Goal: Information Seeking & Learning: Learn about a topic

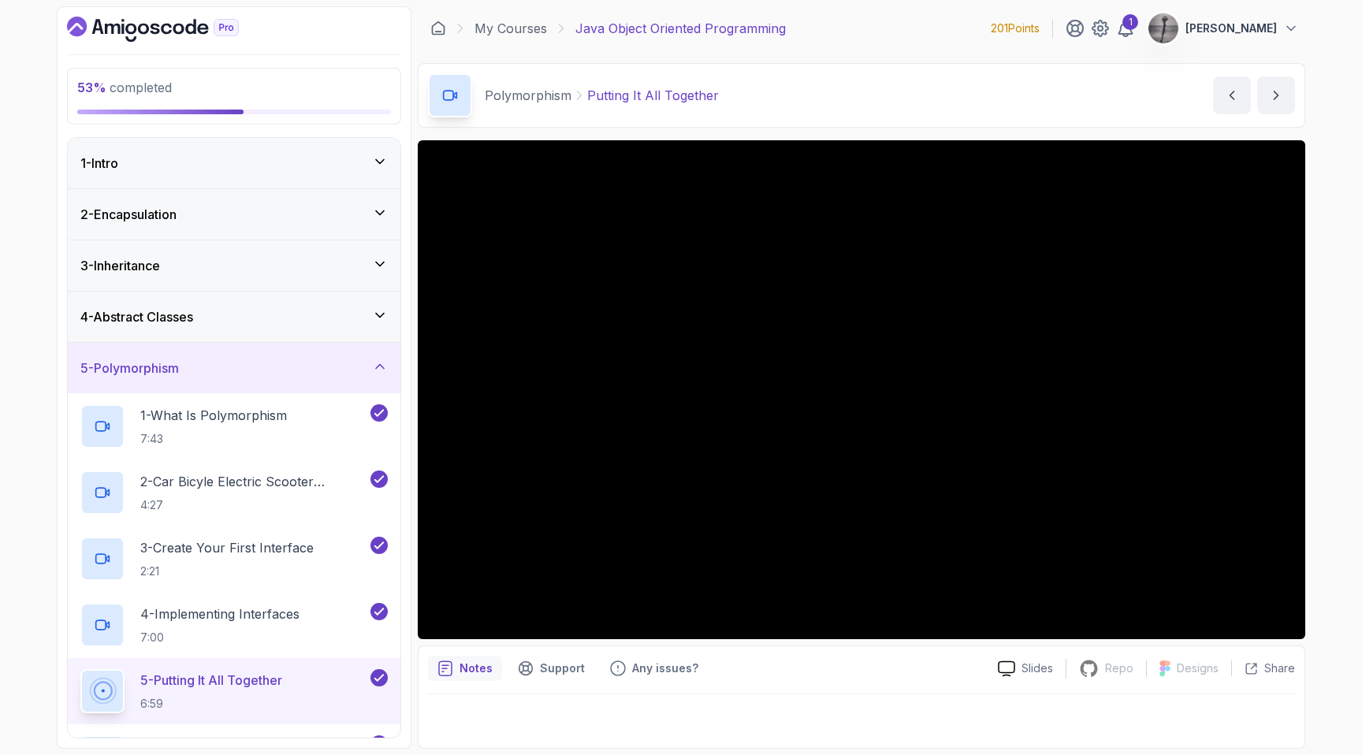
scroll to position [445, 0]
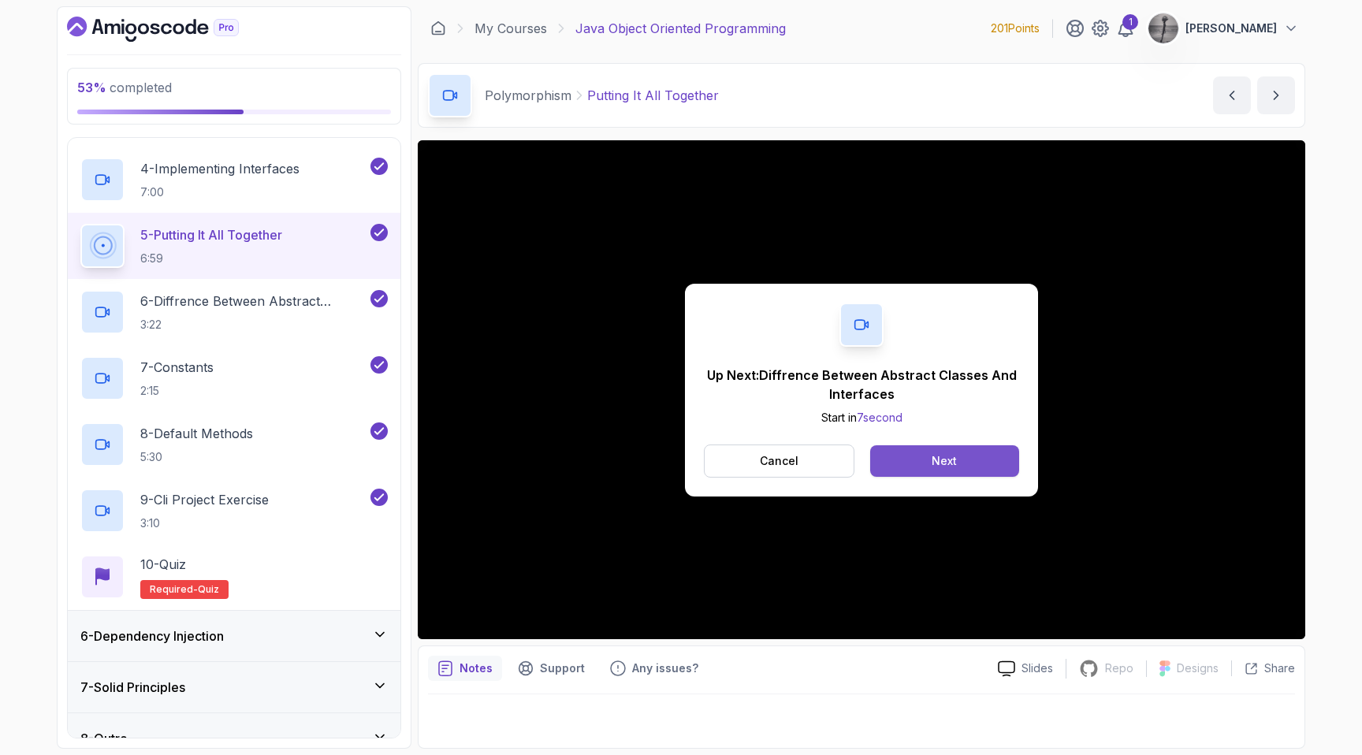
click at [983, 449] on button "Next" at bounding box center [944, 461] width 149 height 32
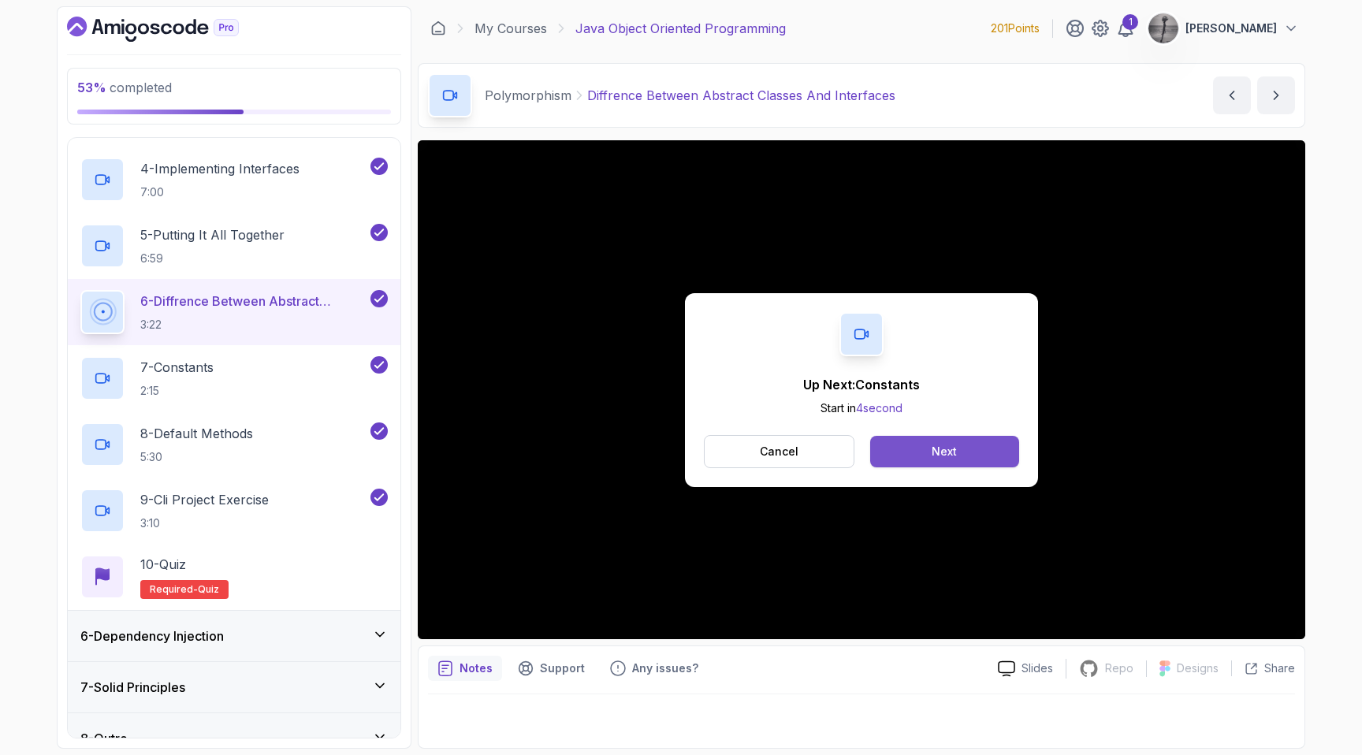
click at [925, 461] on button "Next" at bounding box center [944, 452] width 149 height 32
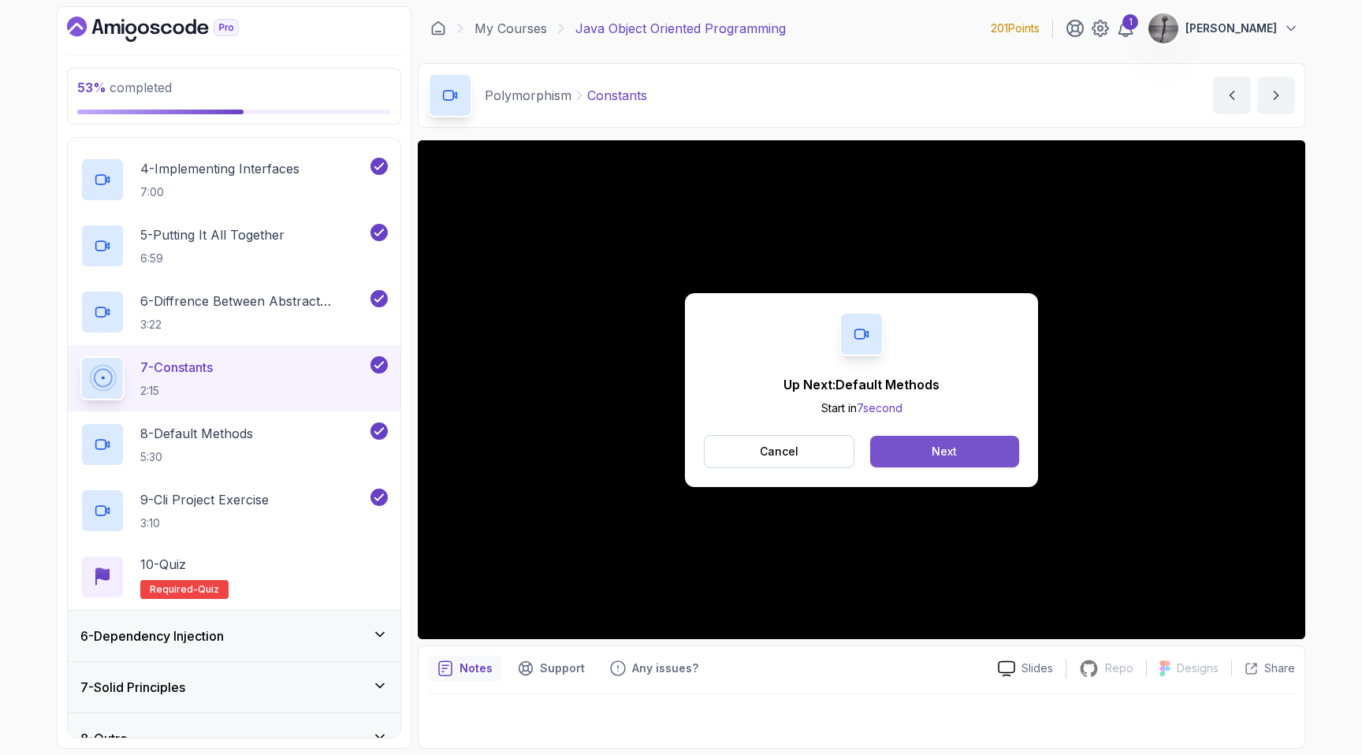
click at [929, 438] on button "Next" at bounding box center [944, 452] width 149 height 32
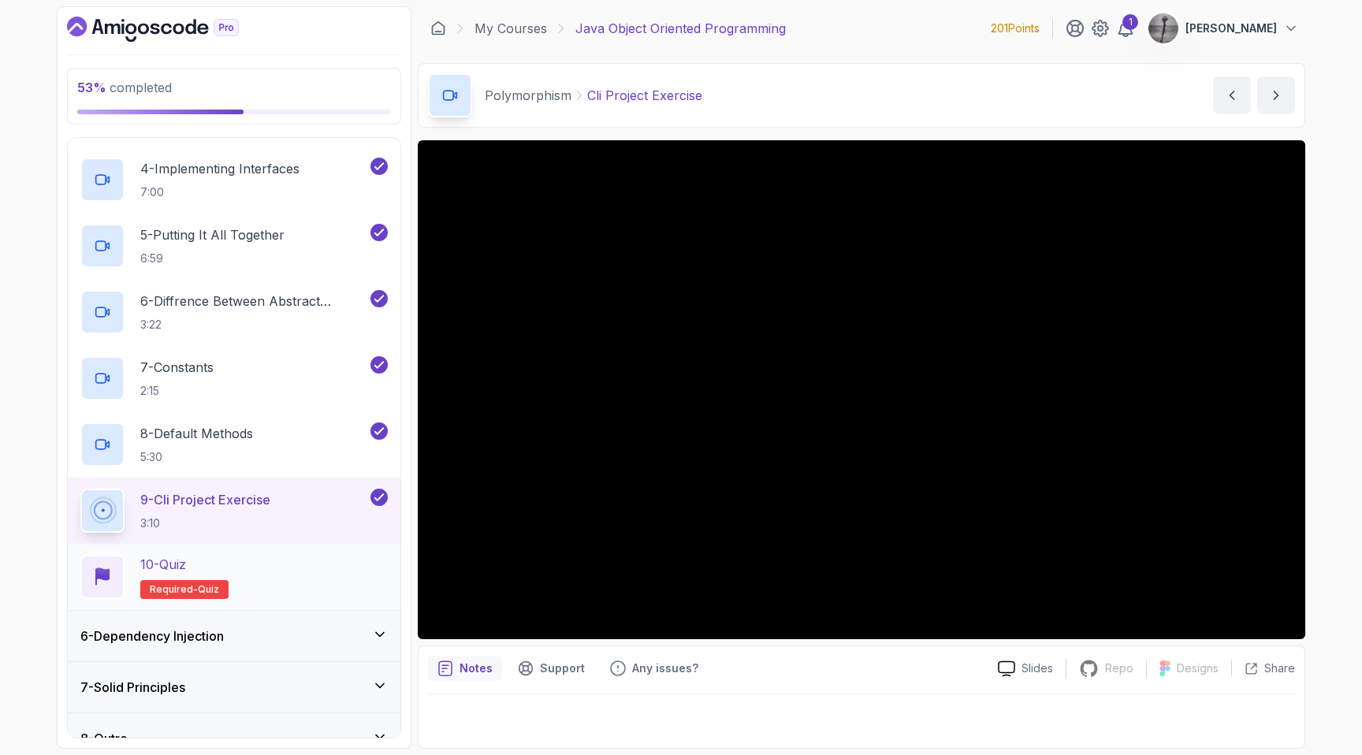
click at [244, 562] on div "10 - Quiz Required- quiz" at bounding box center [233, 577] width 307 height 44
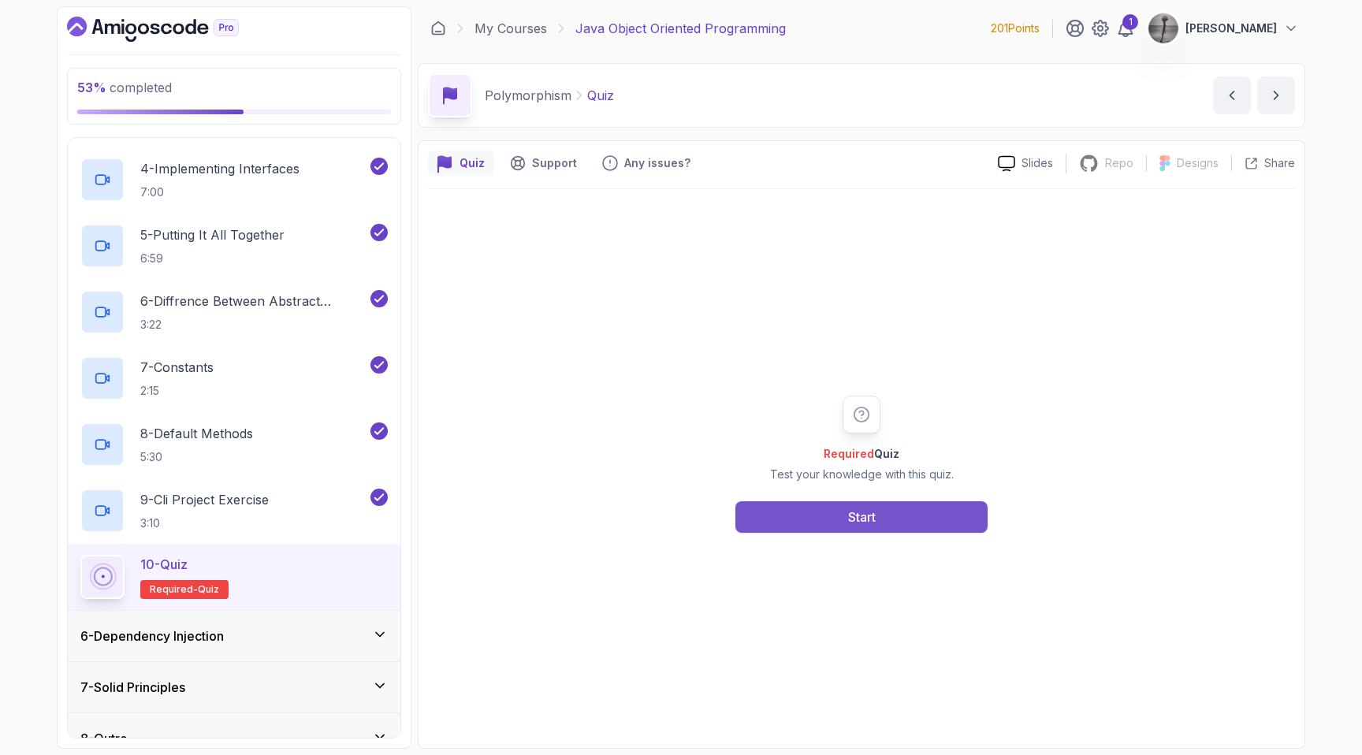
click at [853, 513] on div "Start" at bounding box center [862, 517] width 28 height 19
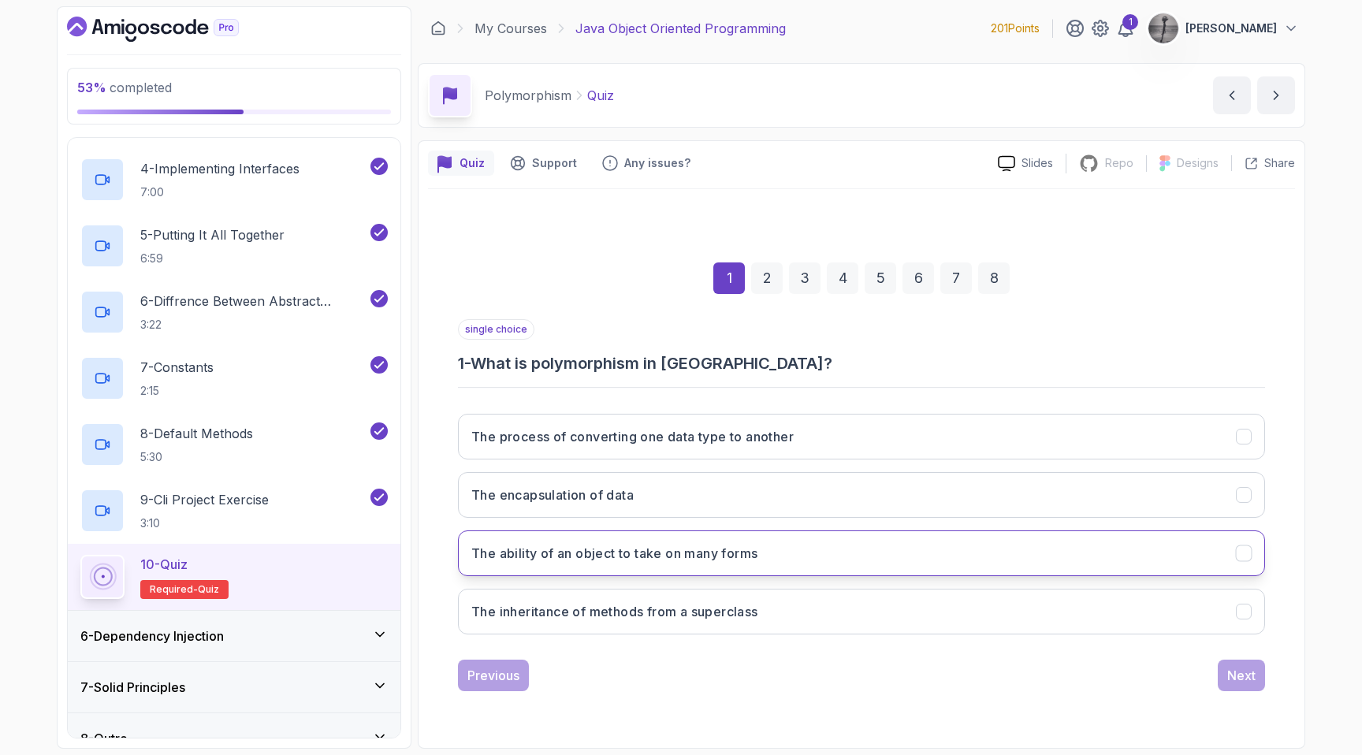
click at [744, 546] on h3 "The ability of an object to take on many forms" at bounding box center [614, 553] width 286 height 19
click at [1236, 678] on div "Next" at bounding box center [1242, 675] width 28 height 19
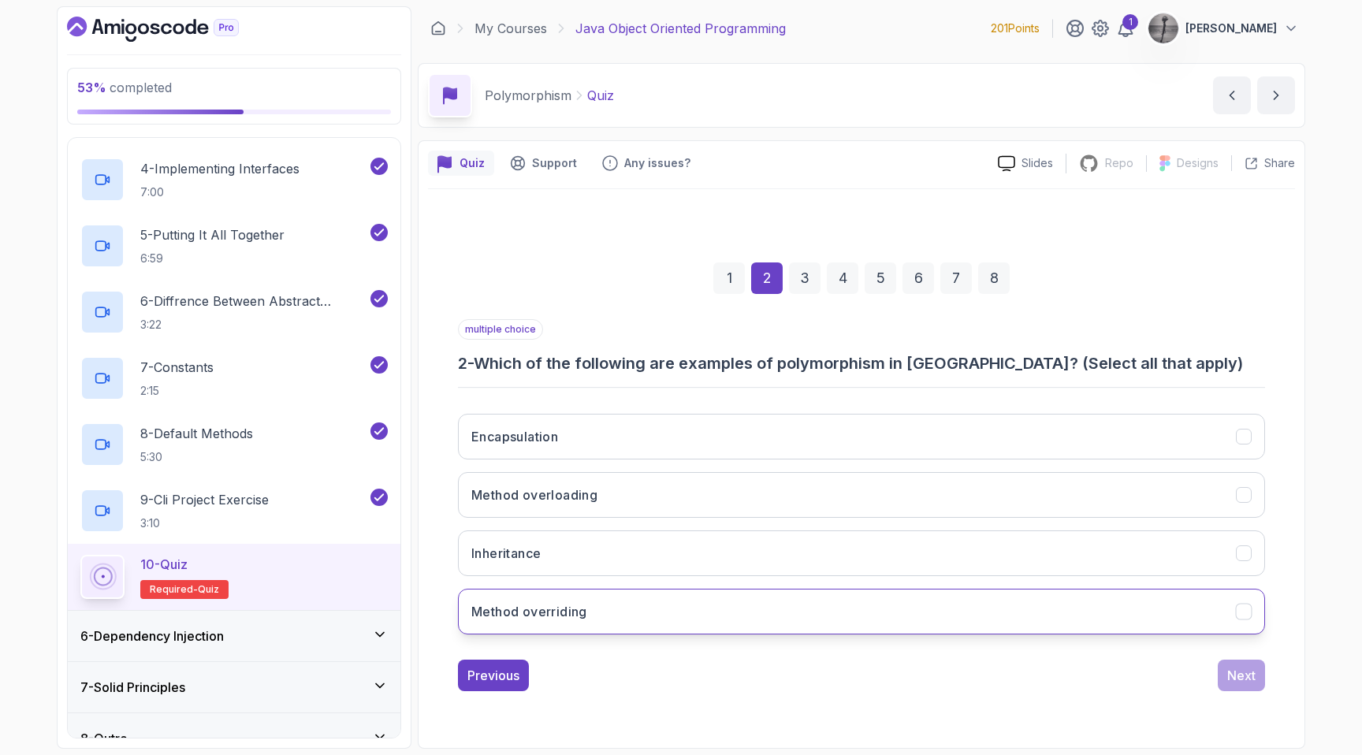
click at [725, 620] on button "Method overriding" at bounding box center [861, 612] width 807 height 46
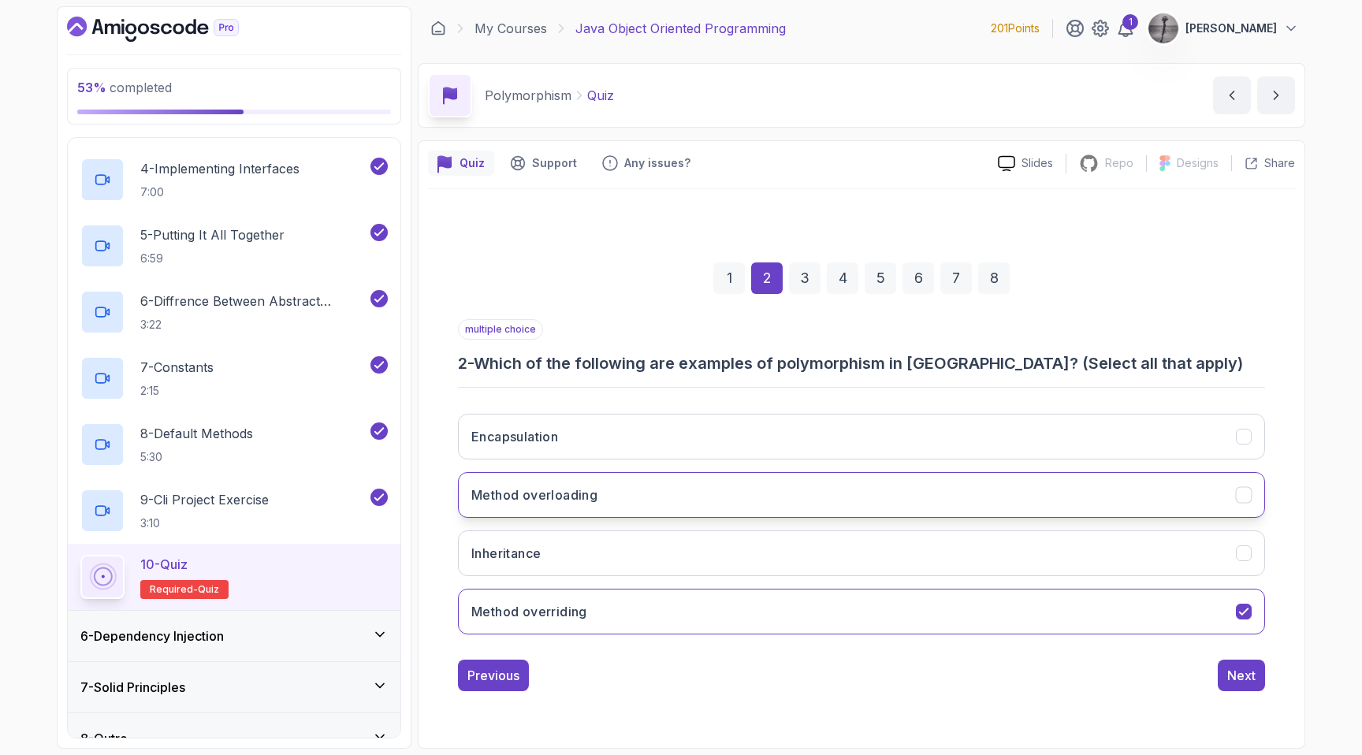
click at [682, 498] on button "Method overloading" at bounding box center [861, 495] width 807 height 46
click at [1251, 676] on div "Next" at bounding box center [1242, 675] width 28 height 19
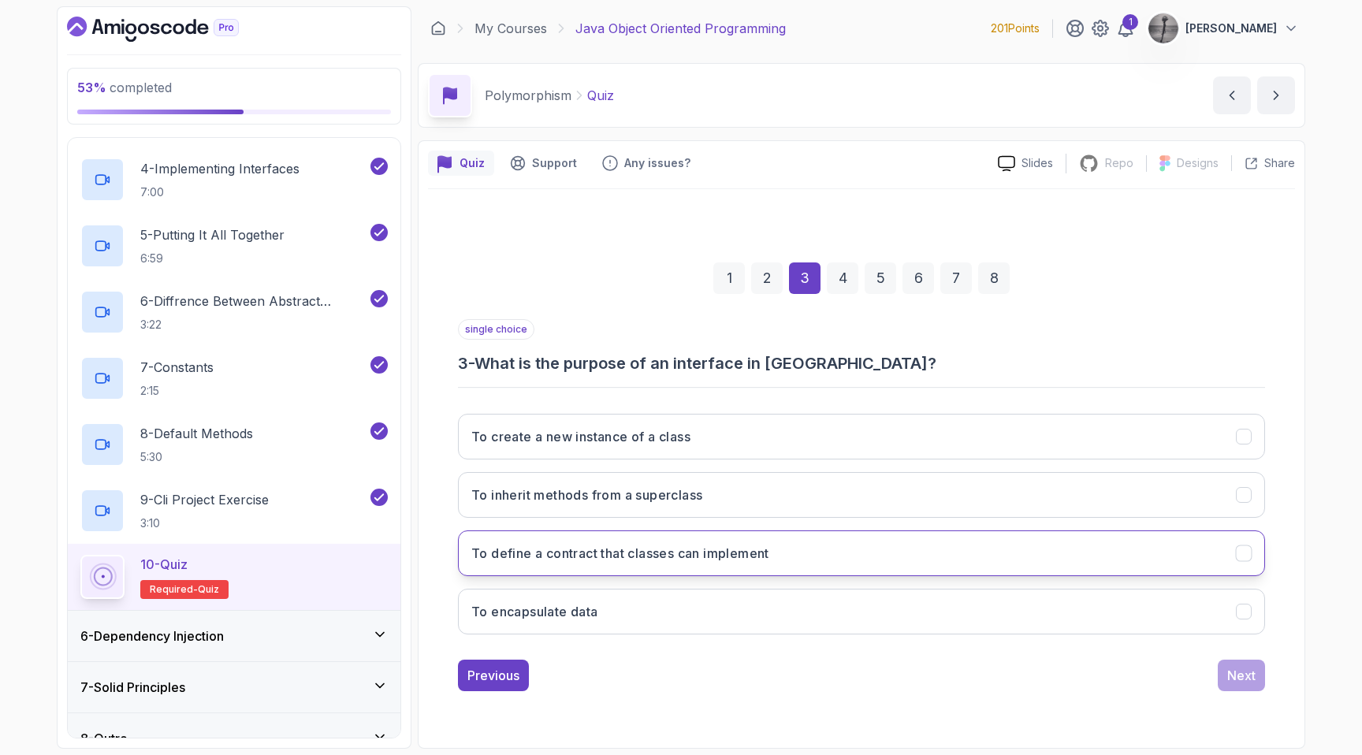
click at [700, 553] on h3 "To define a contract that classes can implement" at bounding box center [620, 553] width 298 height 19
click at [1228, 678] on div "Next" at bounding box center [1242, 675] width 28 height 19
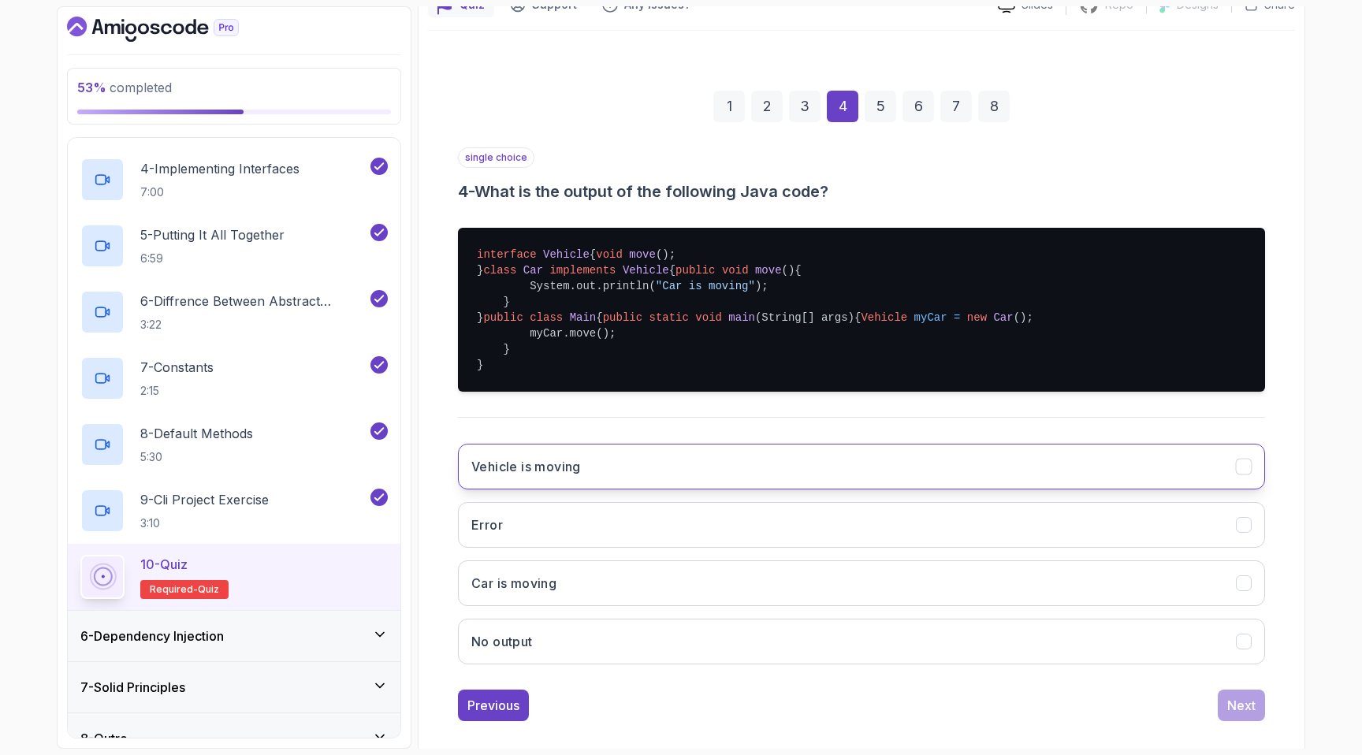
scroll to position [160, 0]
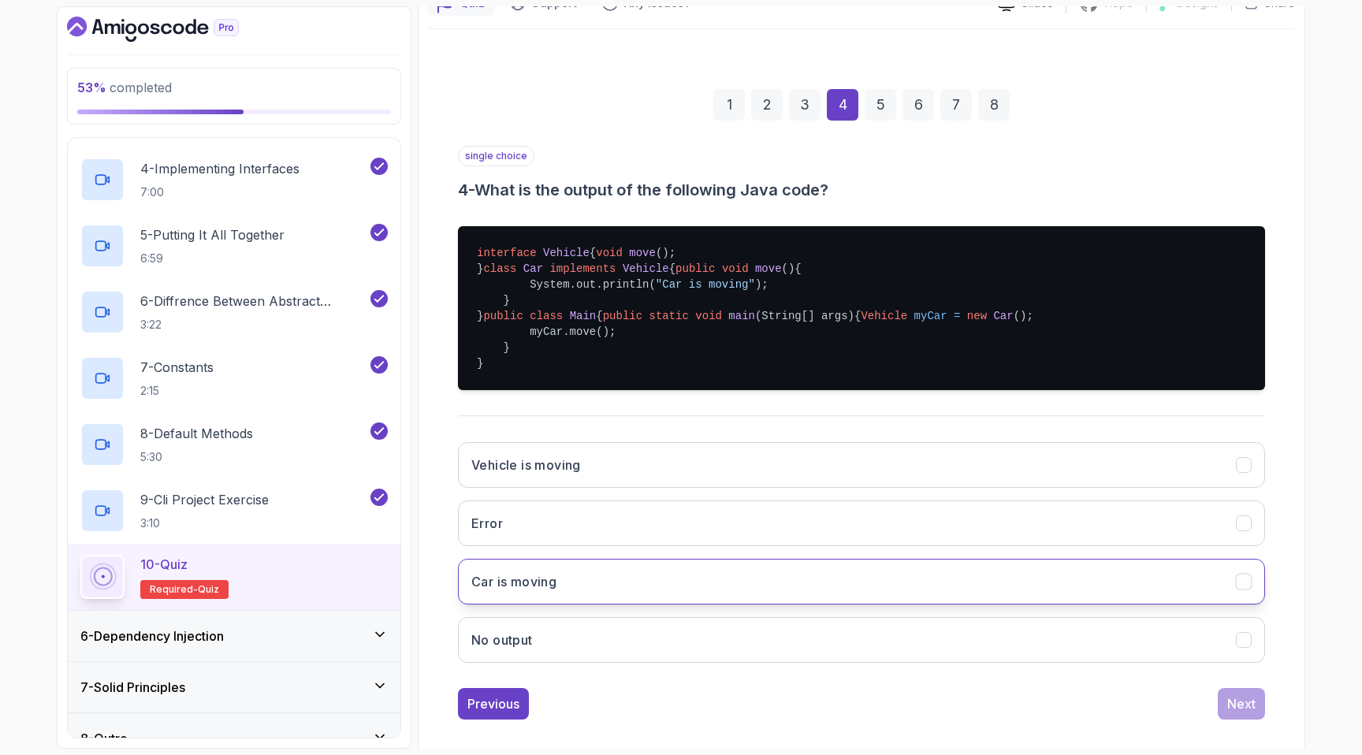
click at [583, 605] on button "Car is moving" at bounding box center [861, 582] width 807 height 46
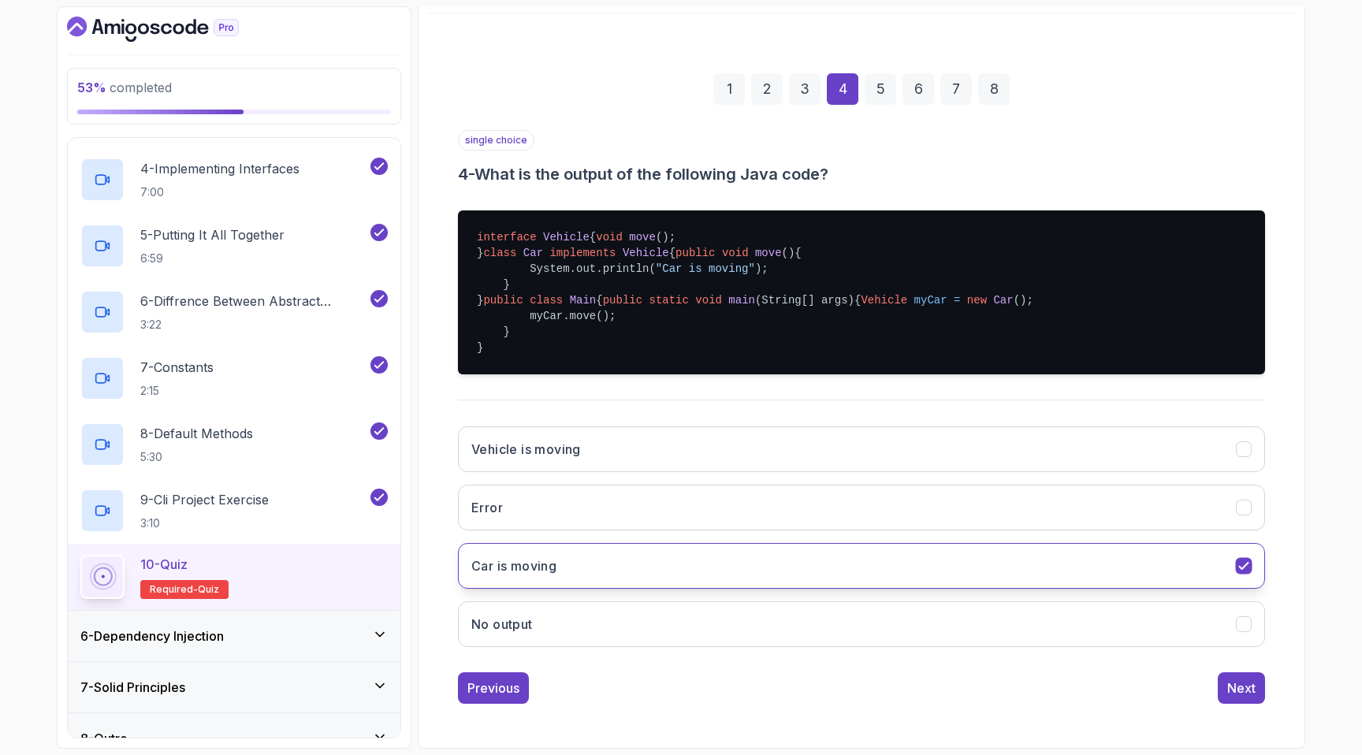
scroll to position [270, 0]
click at [1231, 680] on div "Next" at bounding box center [1242, 688] width 28 height 19
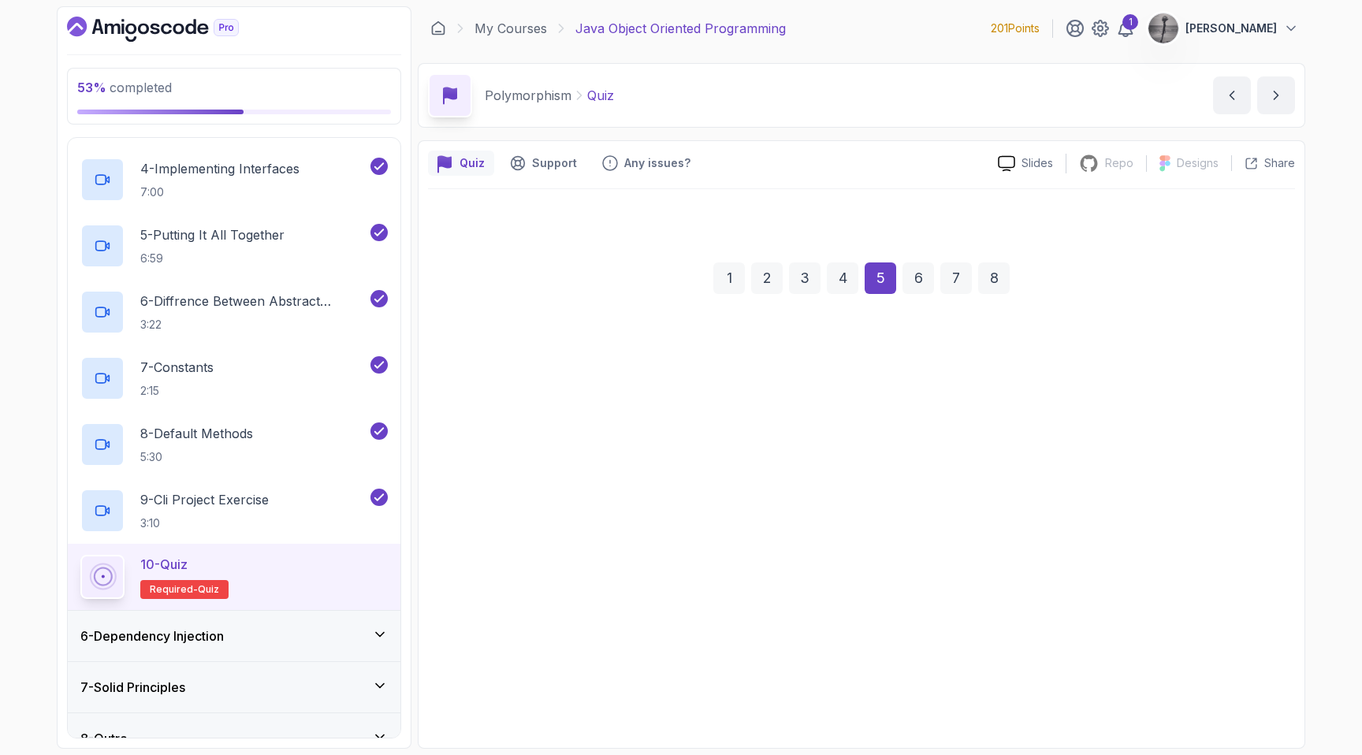
scroll to position [0, 0]
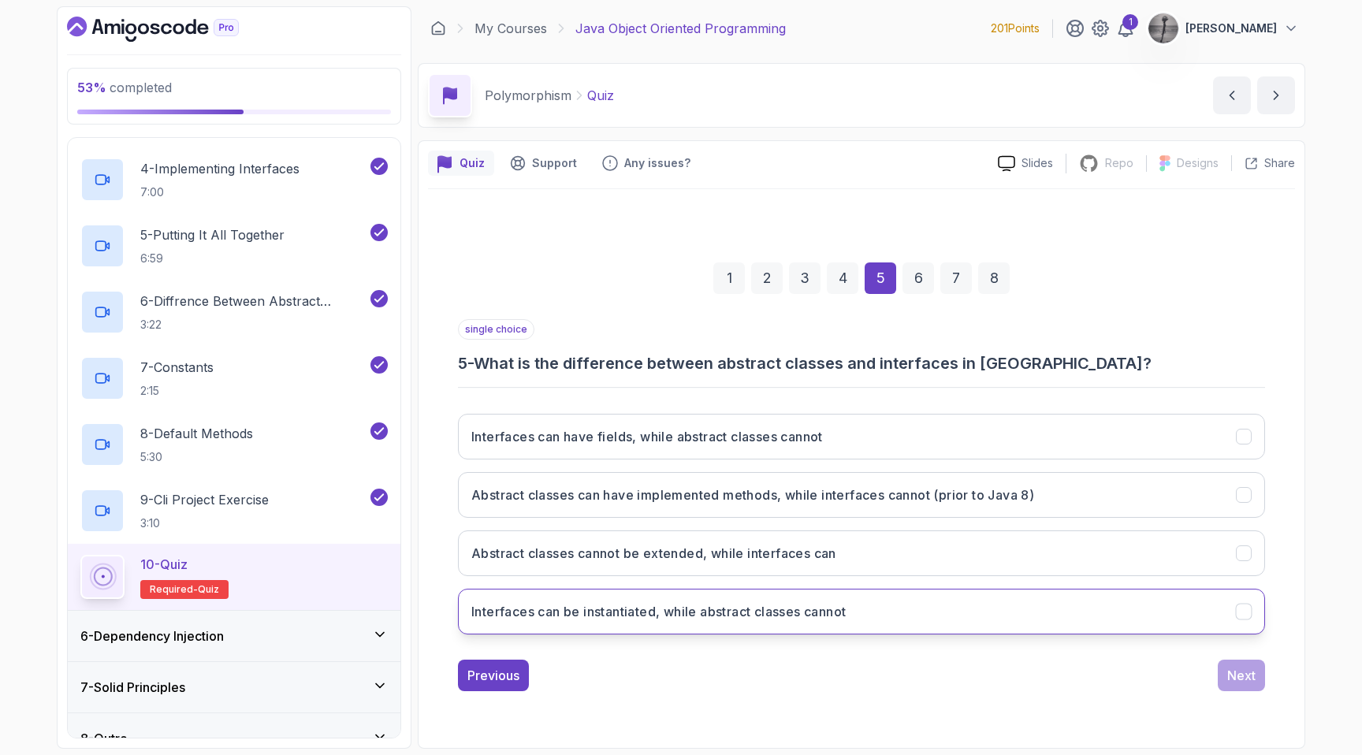
click at [829, 615] on h3 "Interfaces can be instantiated, while abstract classes cannot" at bounding box center [658, 611] width 374 height 19
click at [1243, 673] on div "Next" at bounding box center [1242, 675] width 28 height 19
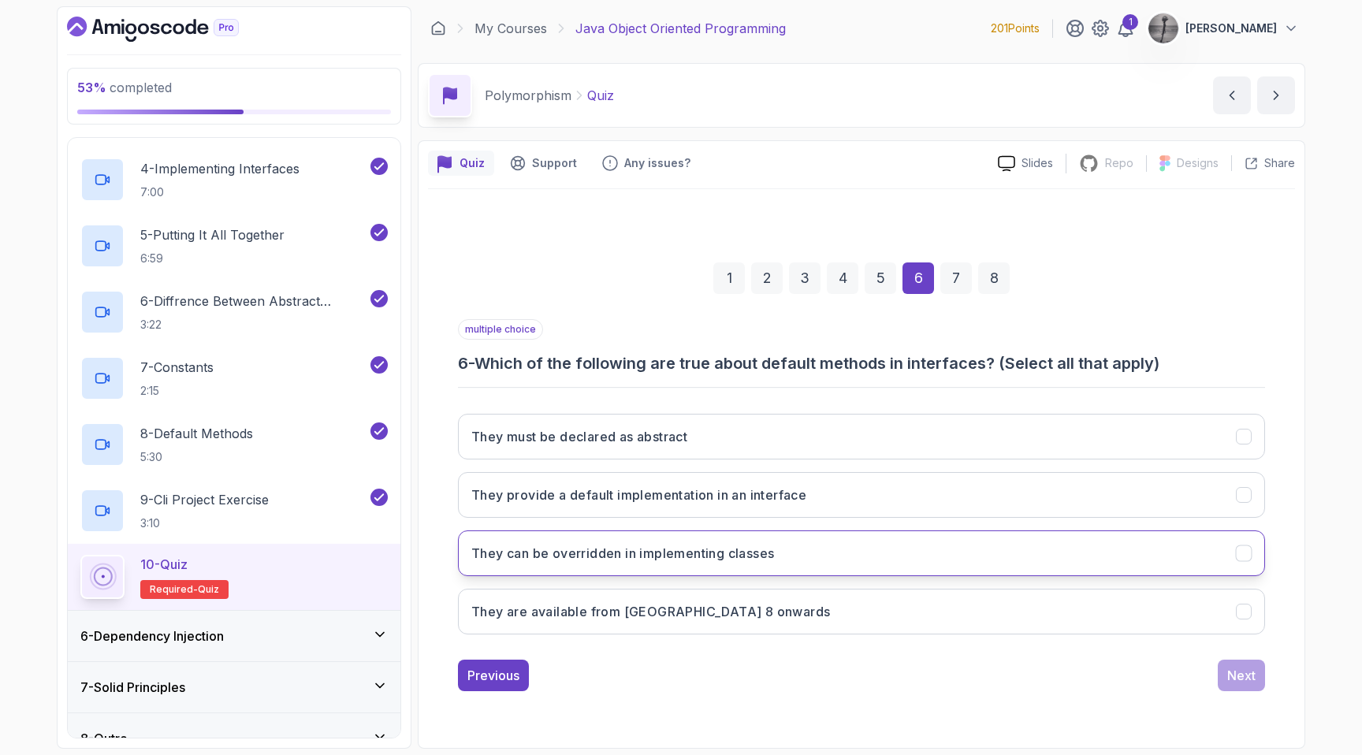
click at [804, 557] on button "They can be overridden in implementing classes" at bounding box center [861, 554] width 807 height 46
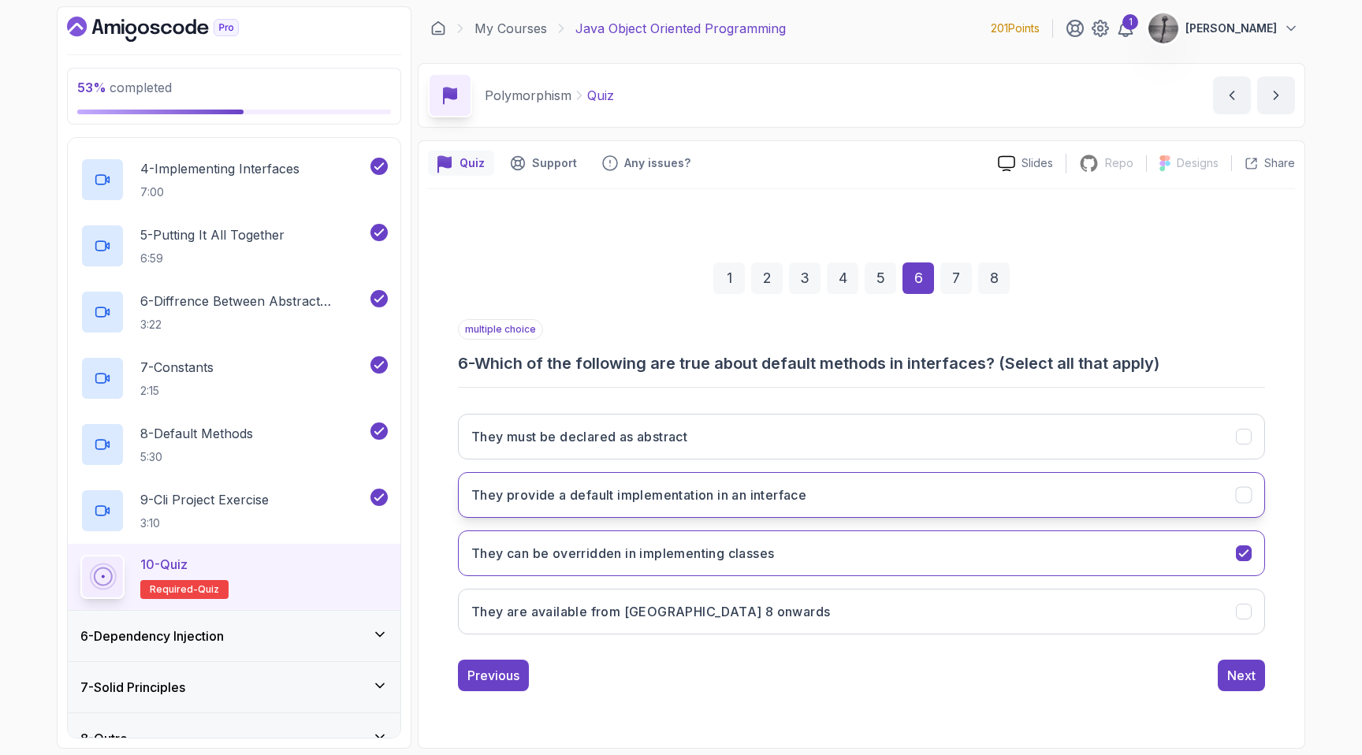
click at [786, 504] on button "They provide a default implementation in an interface" at bounding box center [861, 495] width 807 height 46
click at [1235, 678] on div "Next" at bounding box center [1242, 675] width 28 height 19
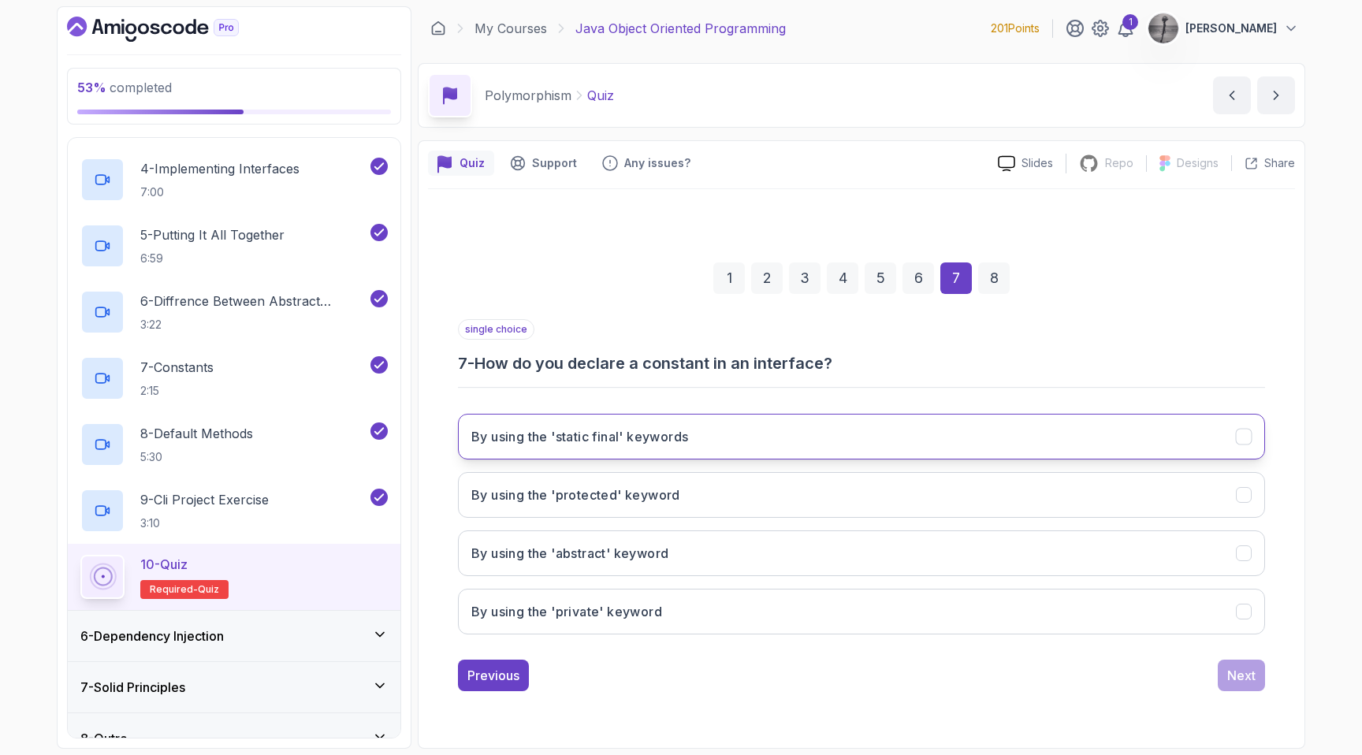
click at [709, 431] on button "By using the 'static final' keywords" at bounding box center [861, 437] width 807 height 46
click at [1244, 674] on div "Next" at bounding box center [1242, 675] width 28 height 19
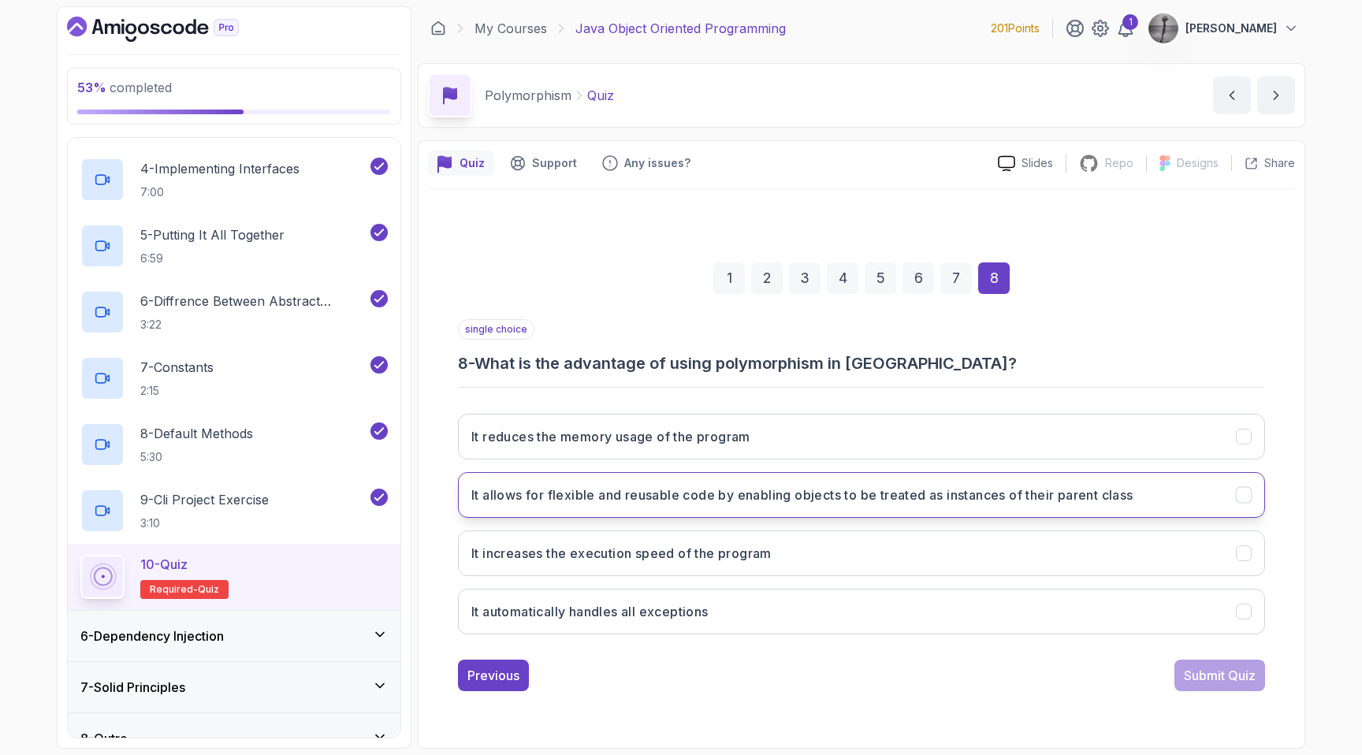
click at [988, 505] on button "It allows for flexible and reusable code by enabling objects to be treated as i…" at bounding box center [861, 495] width 807 height 46
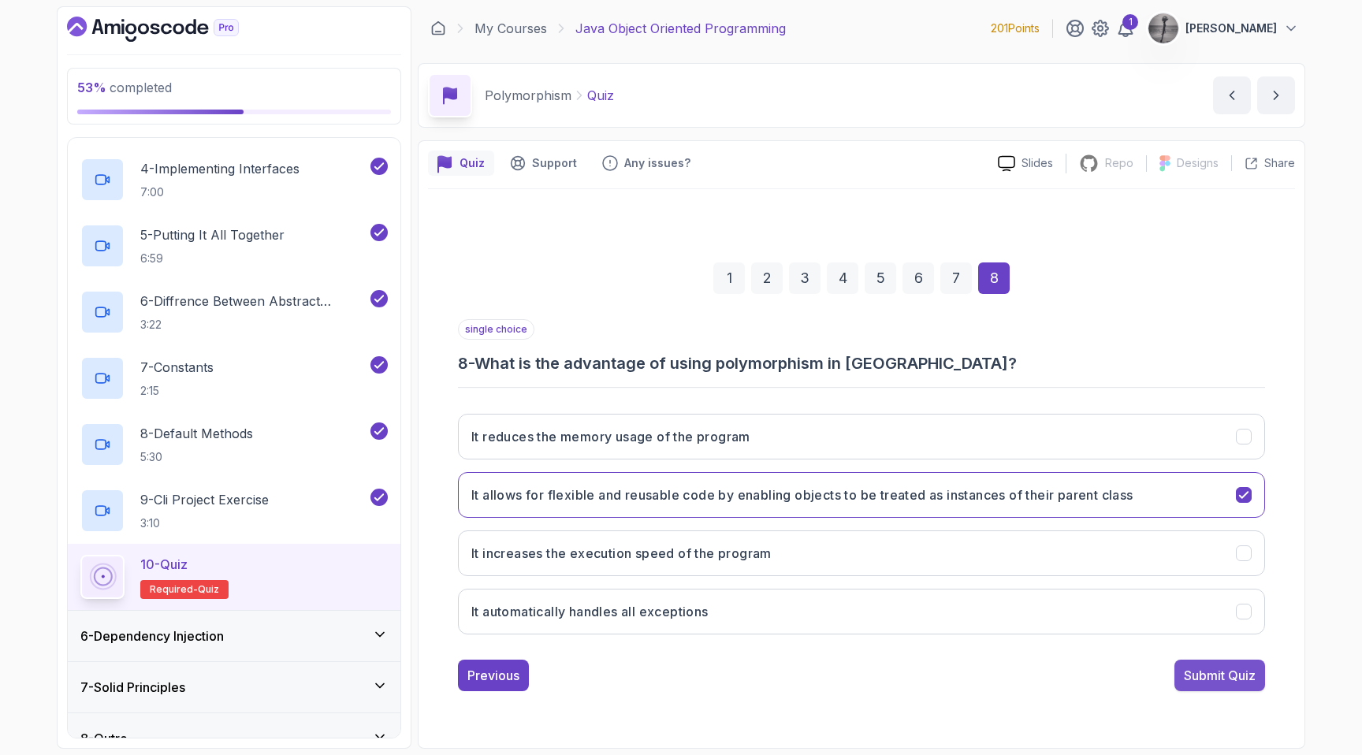
click at [1217, 675] on div "Submit Quiz" at bounding box center [1220, 675] width 72 height 19
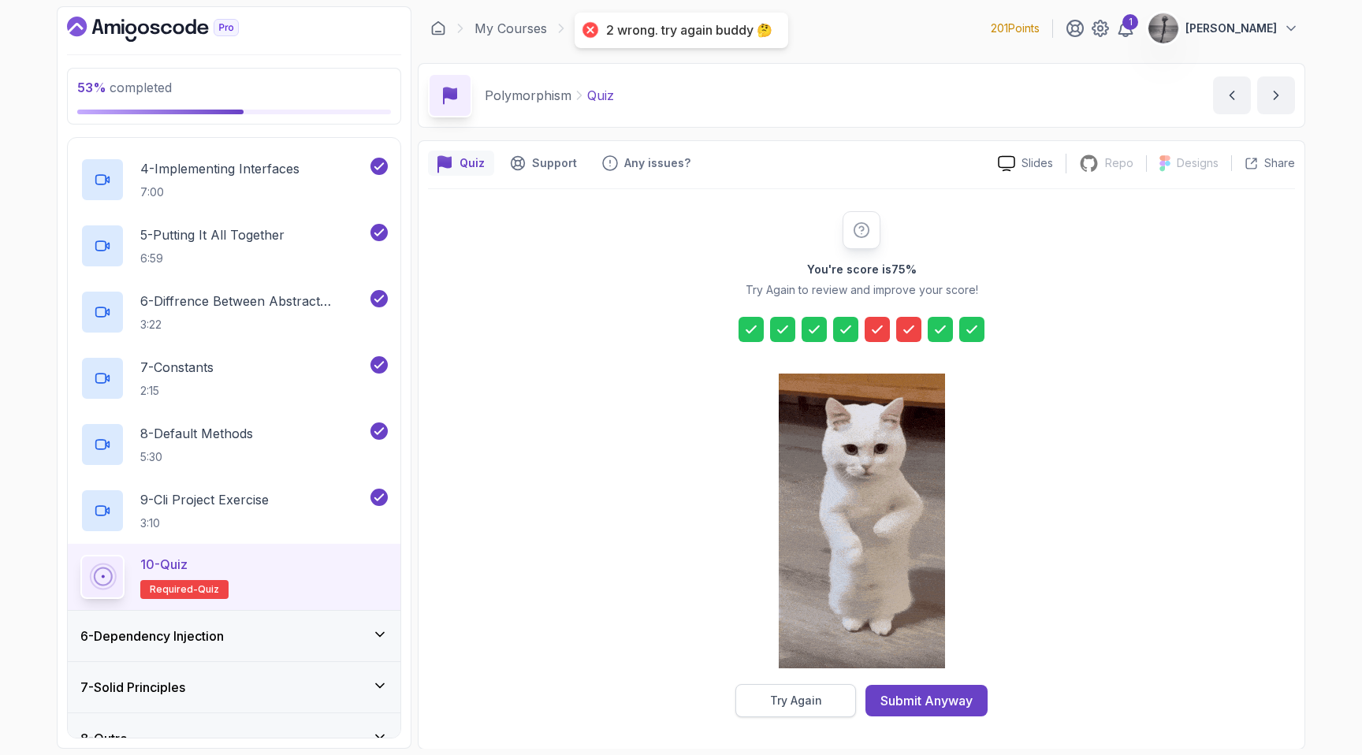
click at [822, 692] on button "Try Again" at bounding box center [796, 700] width 121 height 33
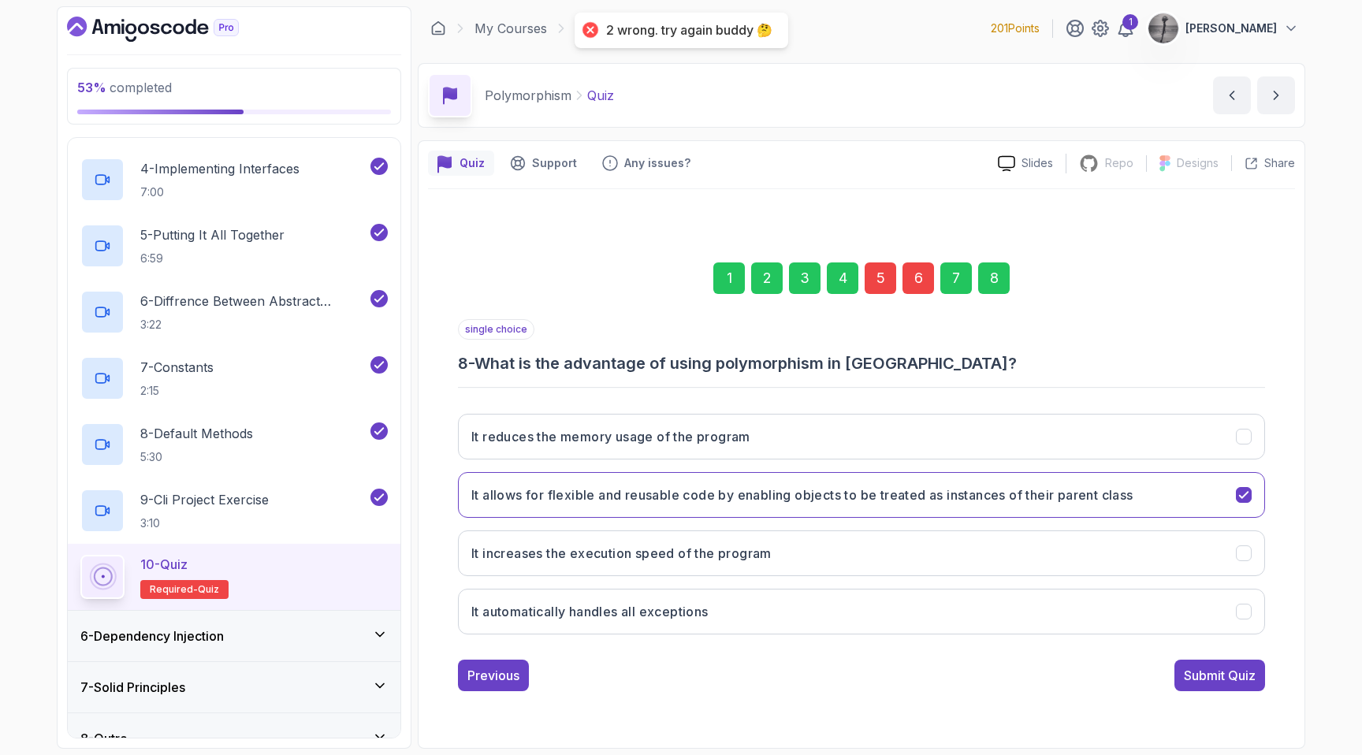
click at [877, 275] on div "5" at bounding box center [881, 279] width 32 height 32
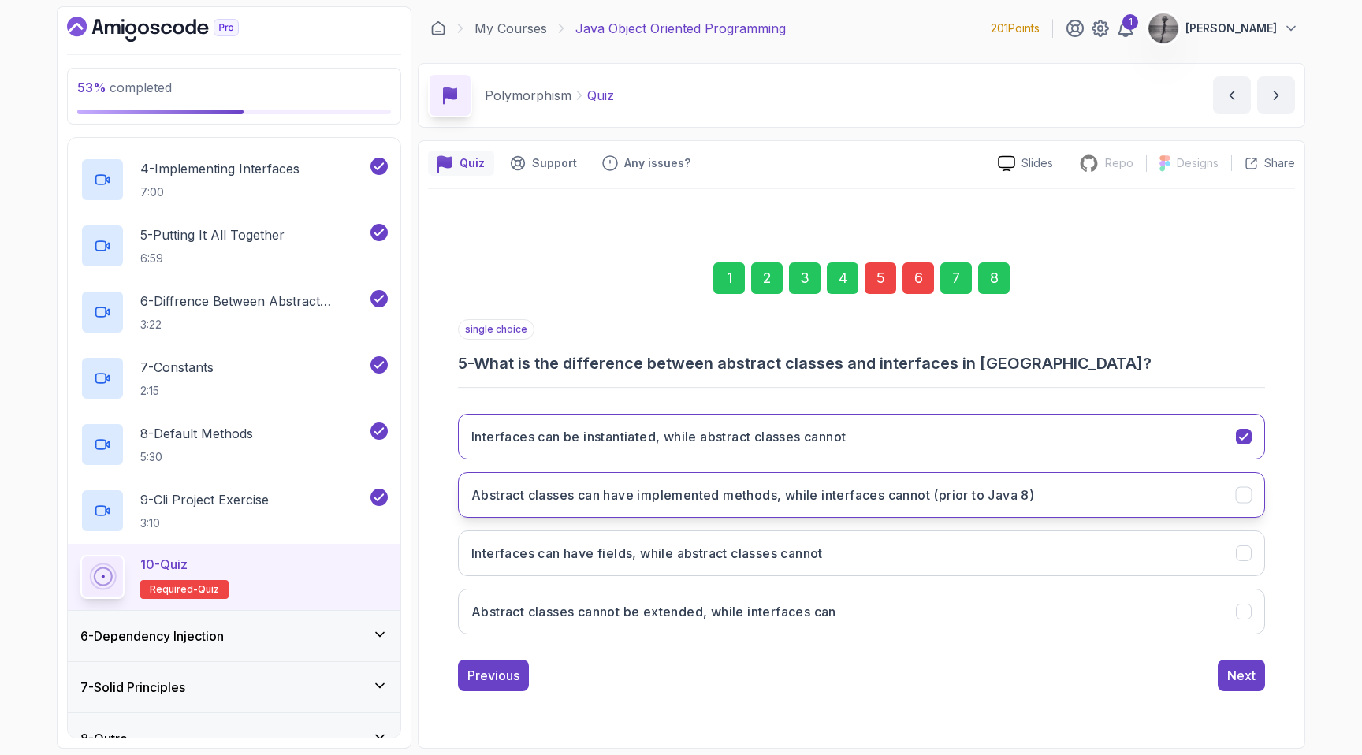
click at [819, 492] on h3 "Abstract classes can have implemented methods, while interfaces cannot (prior t…" at bounding box center [752, 495] width 563 height 19
click at [1247, 669] on div "Next" at bounding box center [1242, 675] width 28 height 19
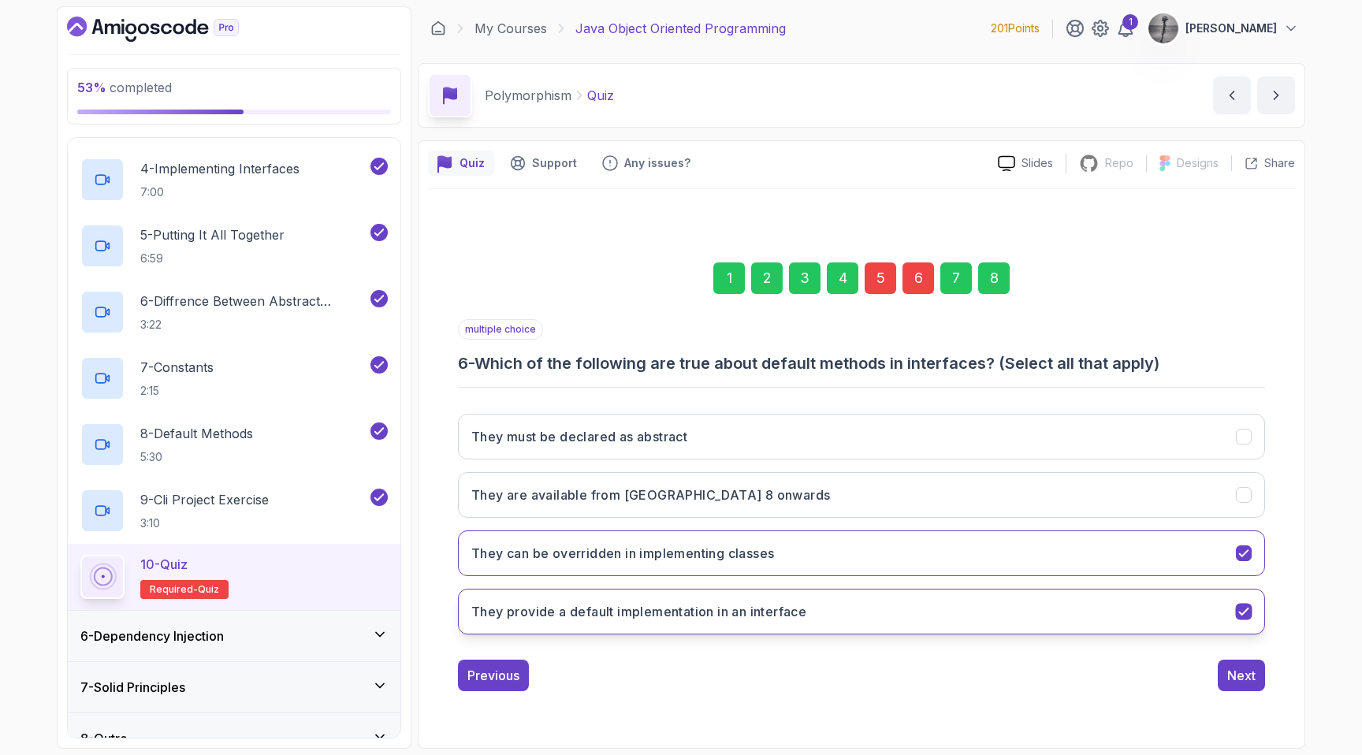
click at [876, 598] on button "They provide a default implementation in an interface" at bounding box center [861, 612] width 807 height 46
click at [1246, 671] on div "Next" at bounding box center [1242, 675] width 28 height 19
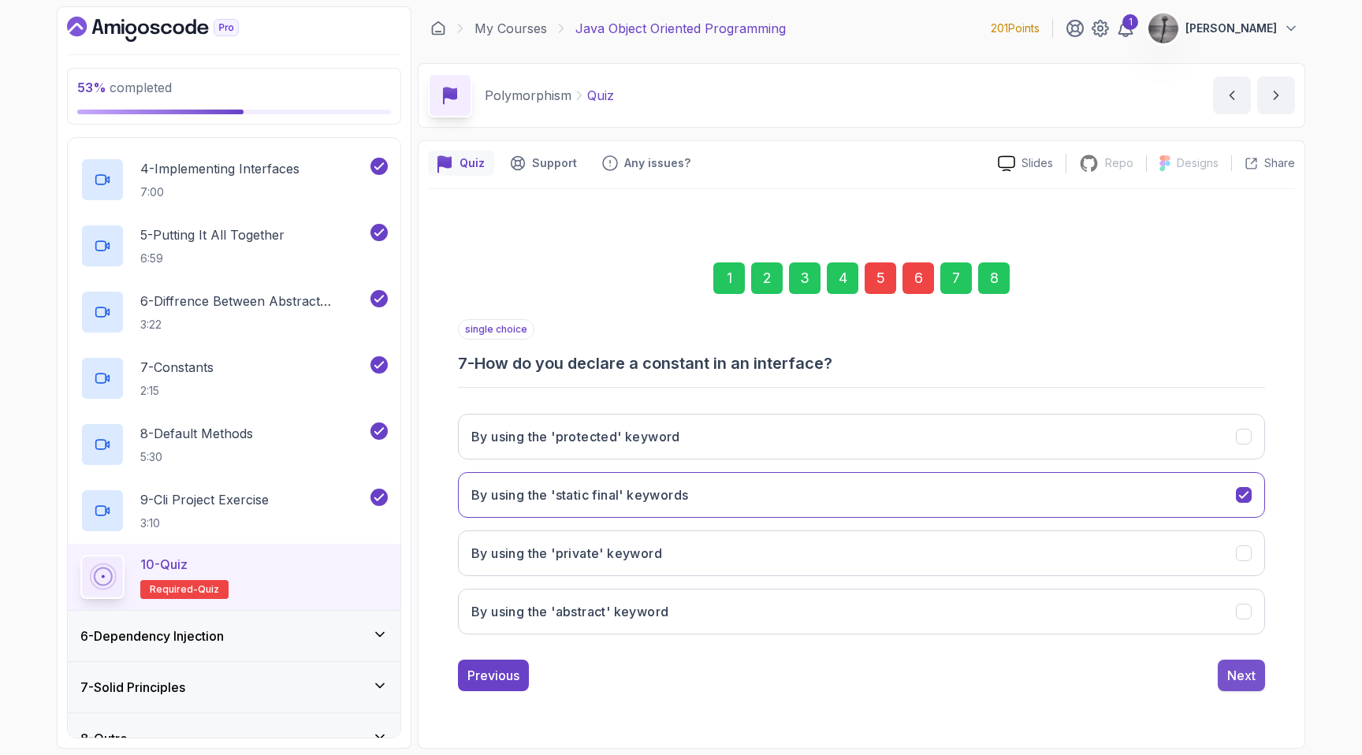
click at [1244, 677] on div "Next" at bounding box center [1242, 675] width 28 height 19
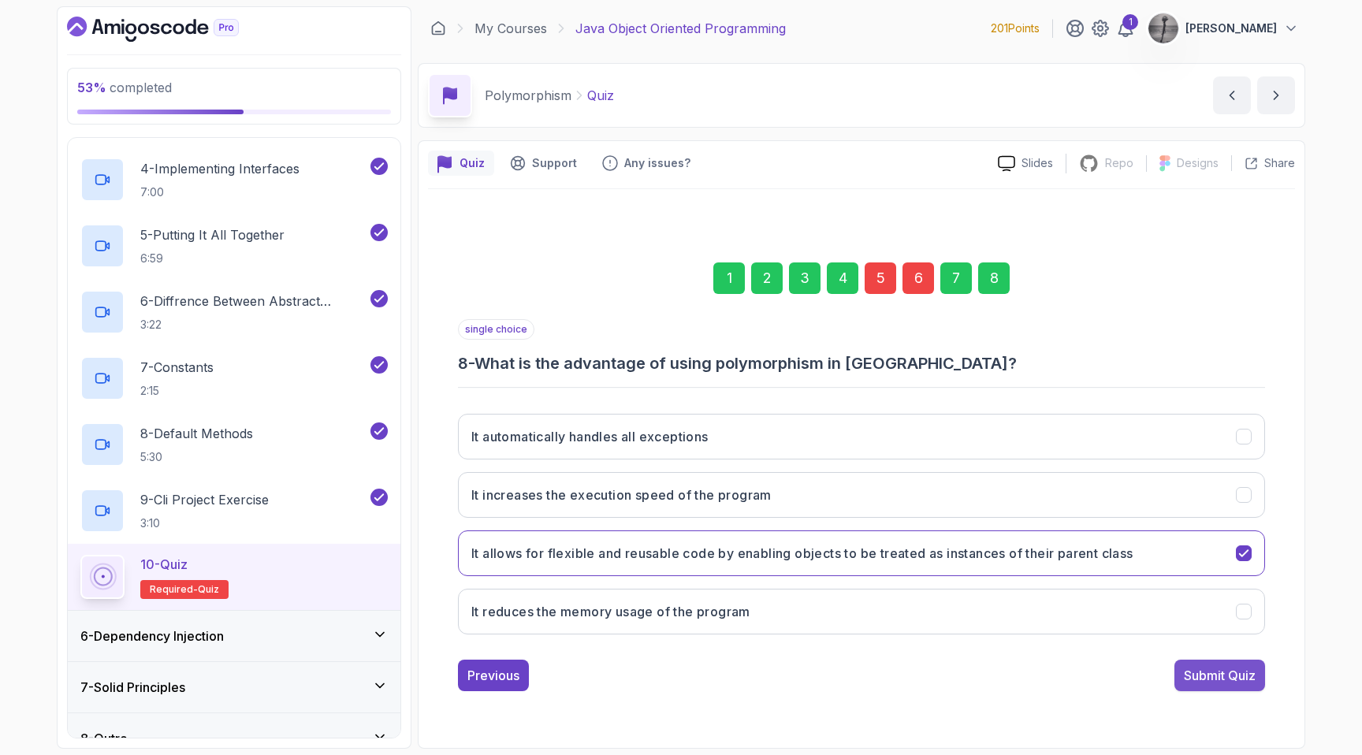
click at [1244, 678] on div "Submit Quiz" at bounding box center [1220, 675] width 72 height 19
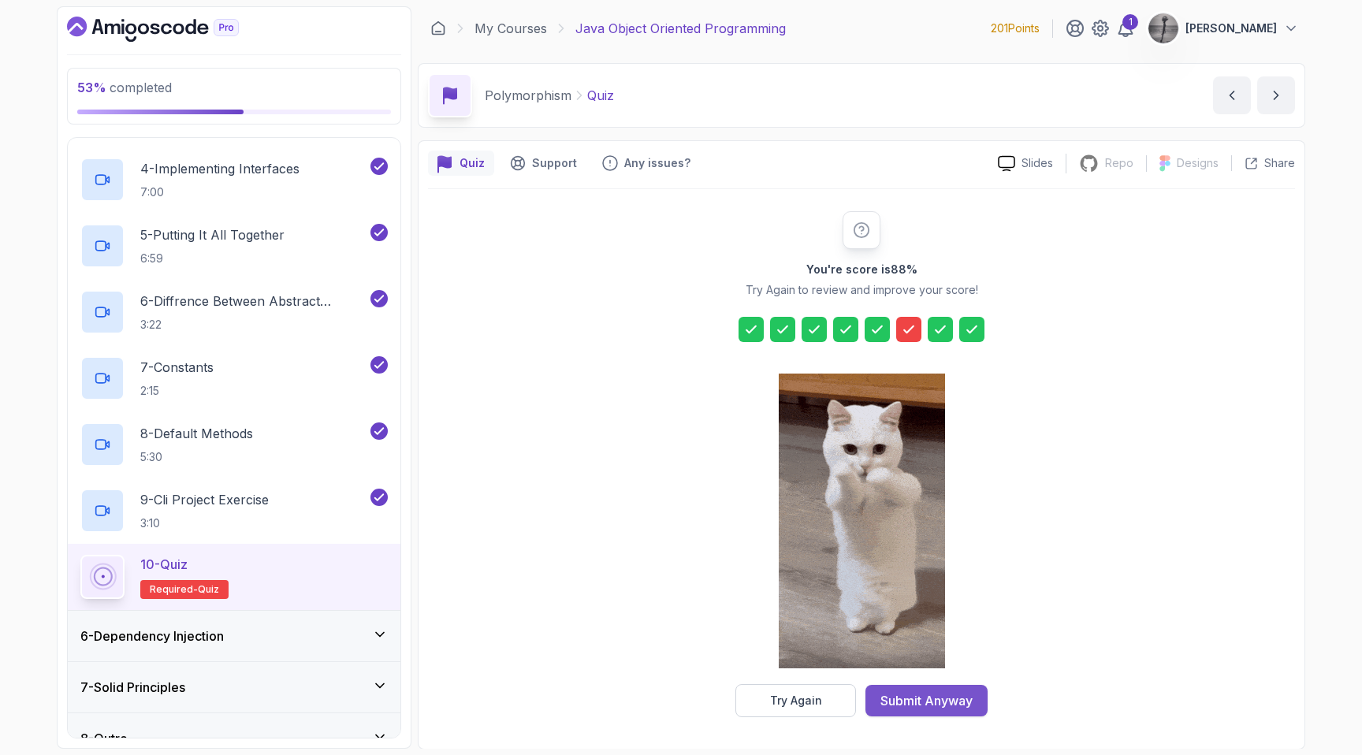
click at [916, 698] on div "Submit Anyway" at bounding box center [927, 700] width 92 height 19
